Goal: Information Seeking & Learning: Learn about a topic

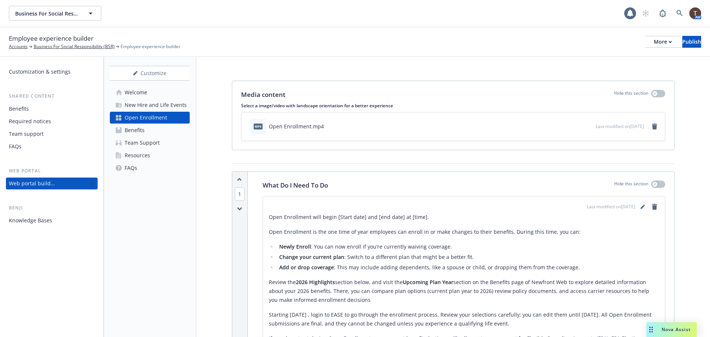
scroll to position [74, 0]
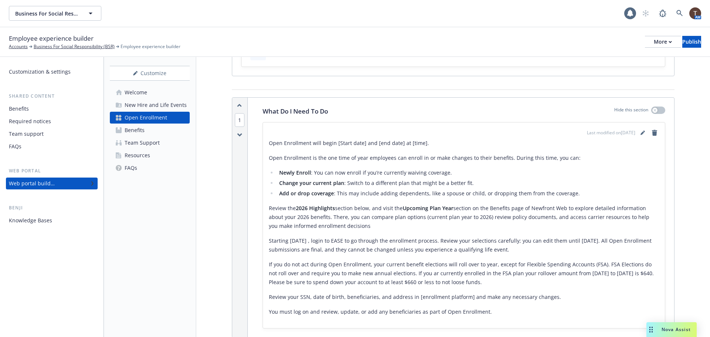
click at [171, 143] on link "Team Support" at bounding box center [150, 143] width 80 height 12
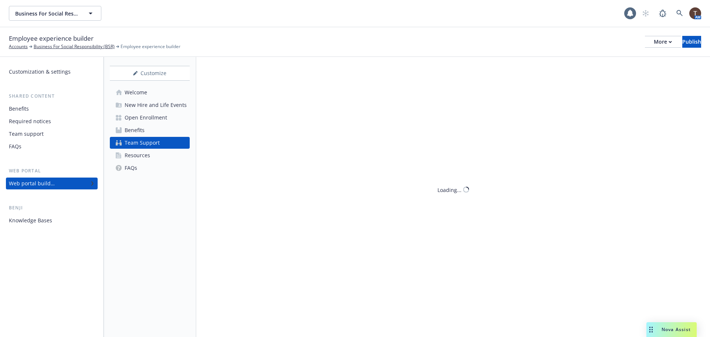
click at [167, 134] on link "Benefits" at bounding box center [150, 130] width 80 height 12
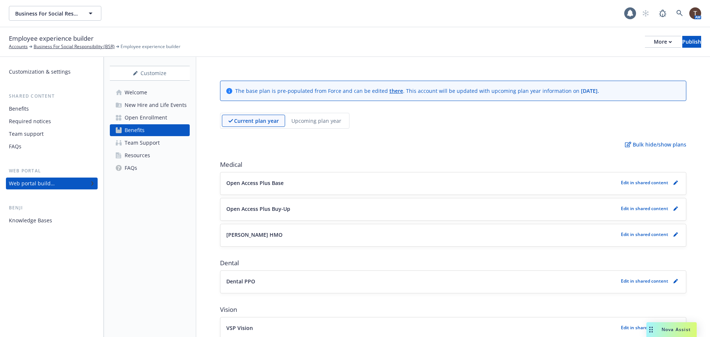
click at [342, 113] on div "Current plan year Upcoming plan year" at bounding box center [284, 121] width 129 height 16
click at [329, 116] on div "Upcoming plan year" at bounding box center [316, 121] width 62 height 12
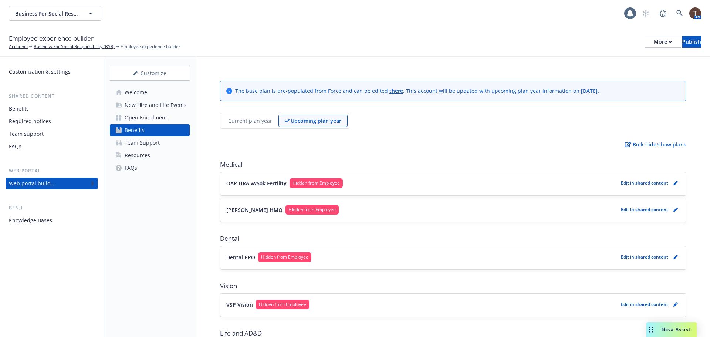
click at [259, 118] on p "Current plan year" at bounding box center [250, 121] width 44 height 8
